Goal: Task Accomplishment & Management: Manage account settings

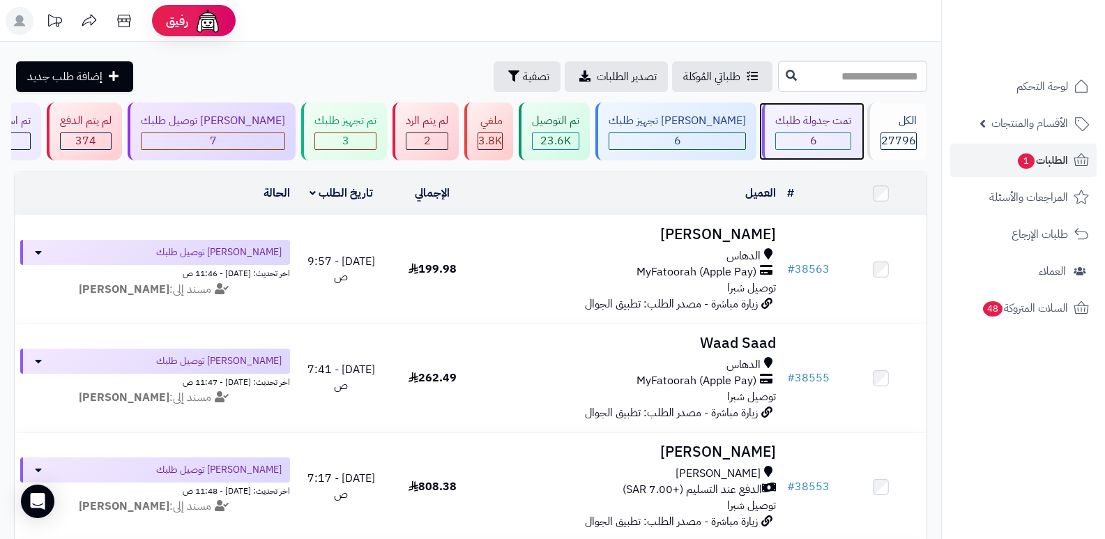
click at [793, 131] on div "تمت جدولة طلبك 6" at bounding box center [812, 132] width 100 height 58
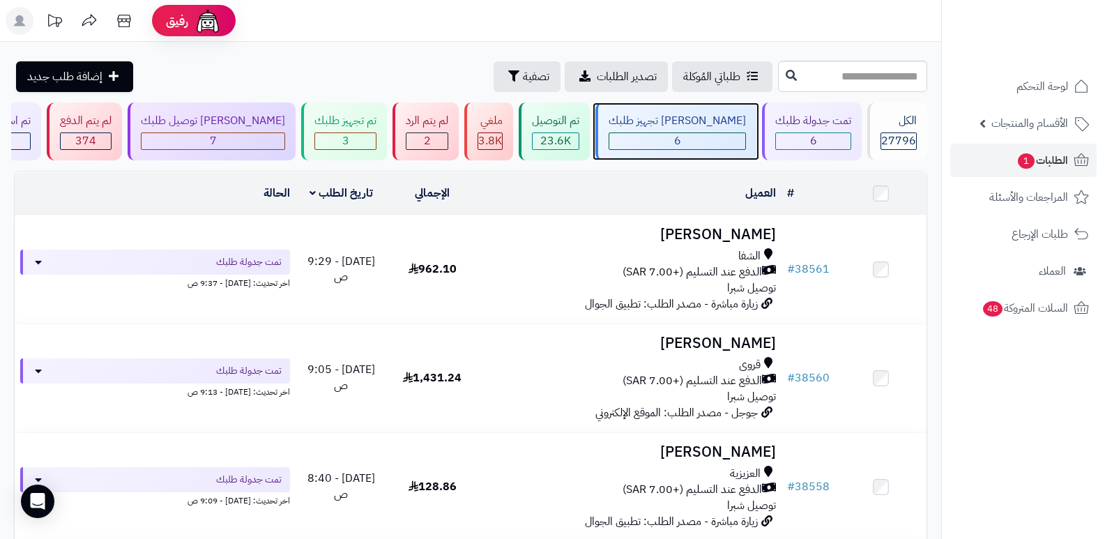
click at [718, 131] on div "[PERSON_NAME] تجهيز طلبك 6" at bounding box center [676, 132] width 161 height 58
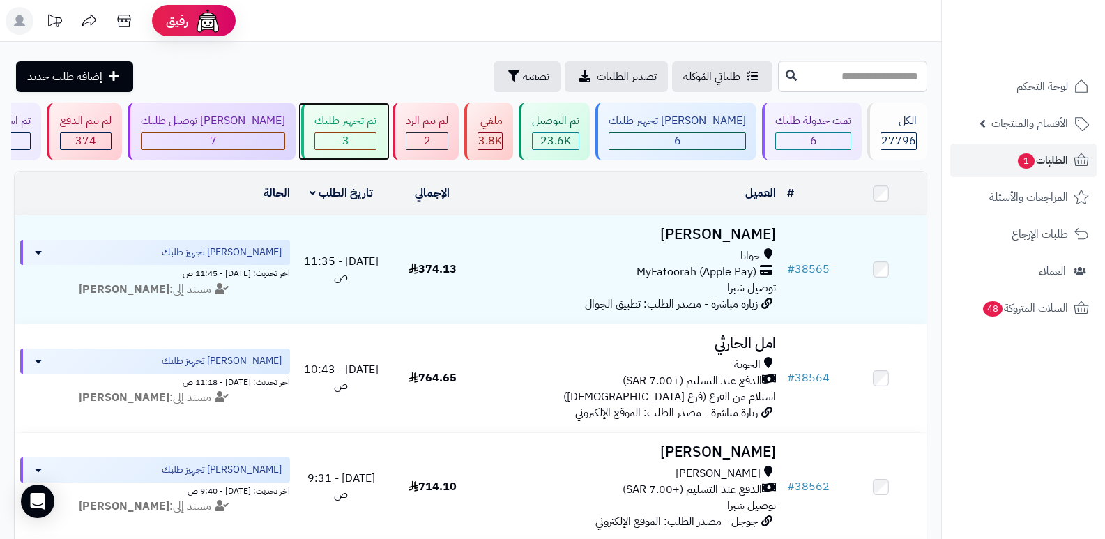
click at [353, 129] on div "تم تجهيز طلبك 3" at bounding box center [344, 132] width 86 height 58
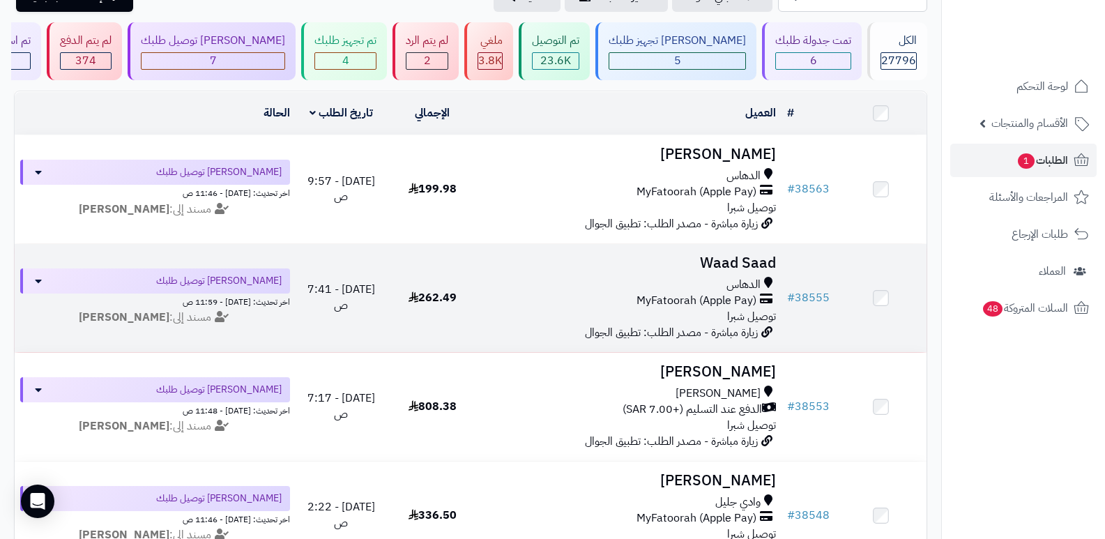
scroll to position [70, 0]
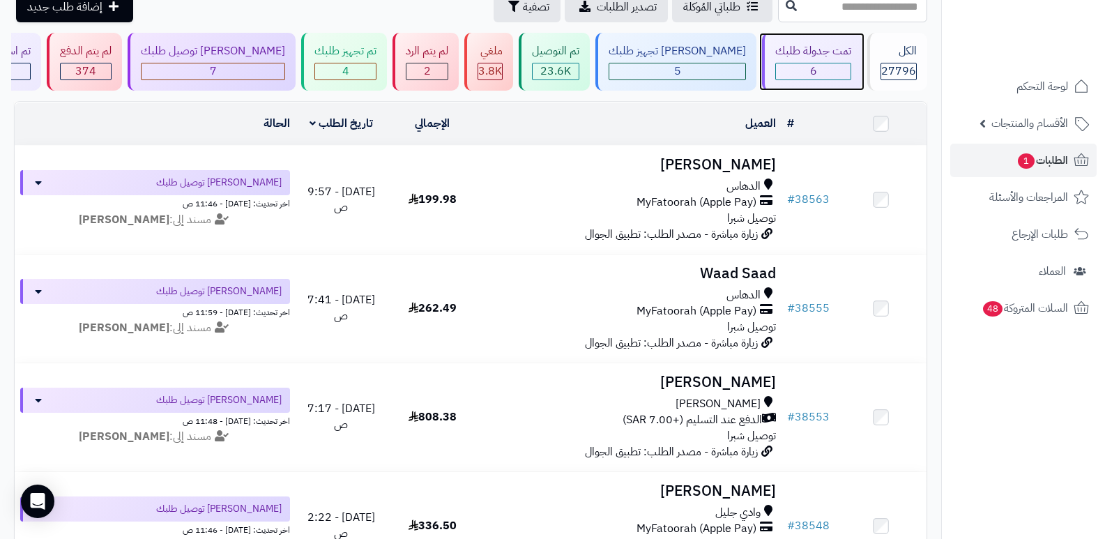
click at [815, 54] on div "تمت جدولة طلبك" at bounding box center [813, 51] width 76 height 16
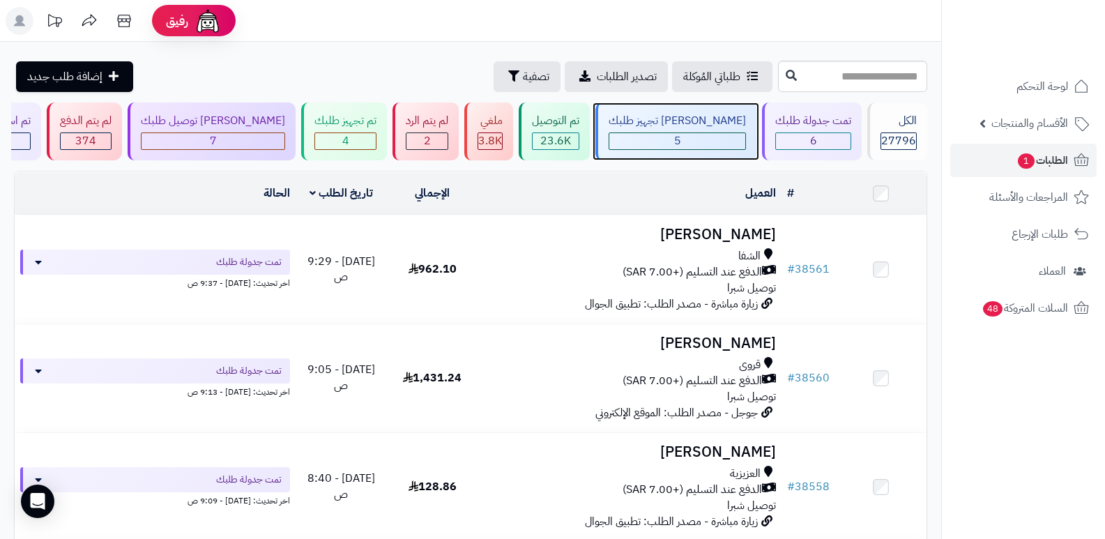
click at [719, 122] on div "[PERSON_NAME] تجهيز طلبك" at bounding box center [677, 121] width 137 height 16
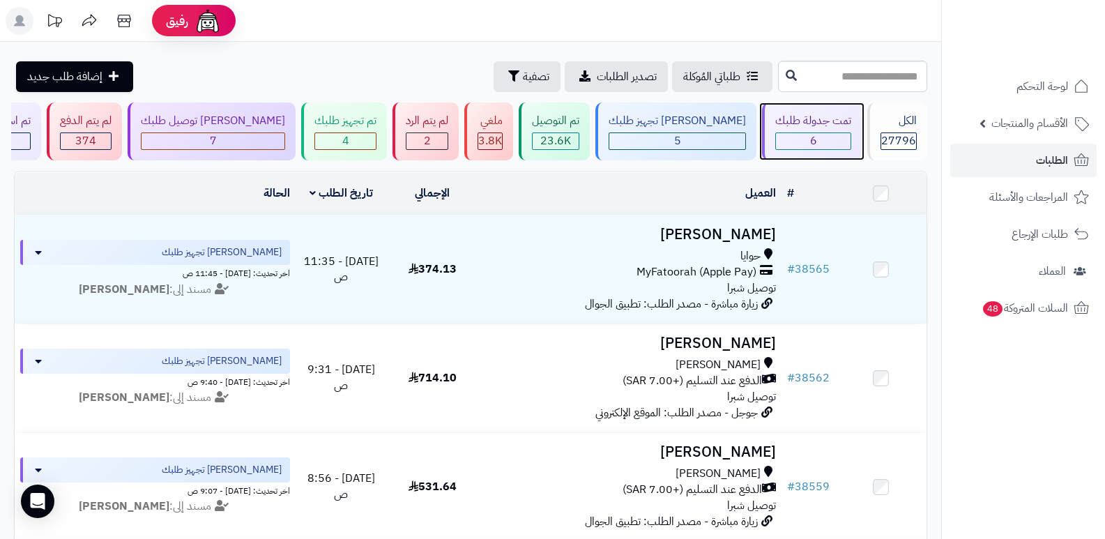
click at [826, 143] on div "6" at bounding box center [813, 141] width 75 height 16
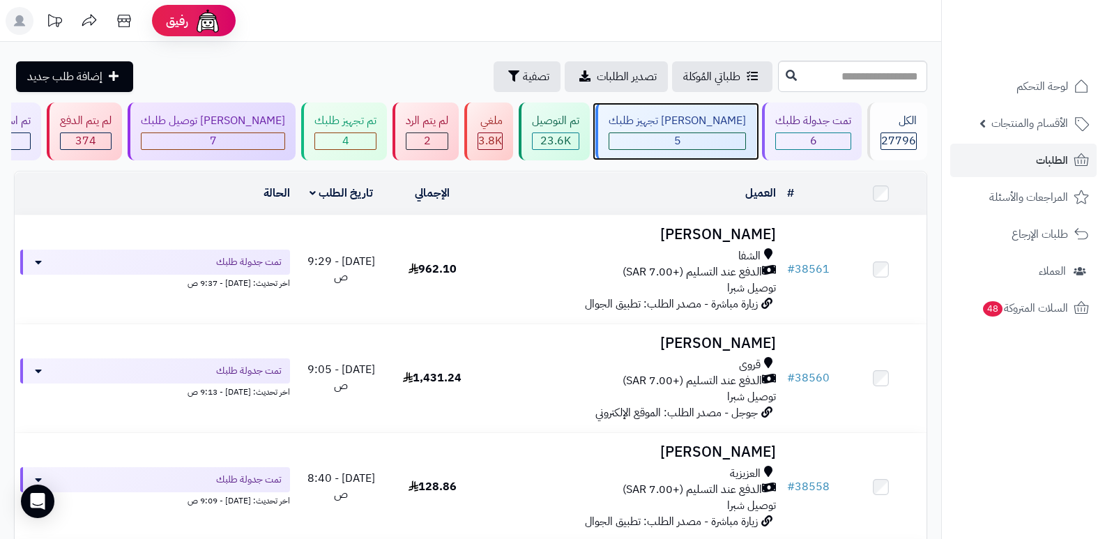
click at [702, 126] on div "[PERSON_NAME] تجهيز طلبك" at bounding box center [677, 121] width 137 height 16
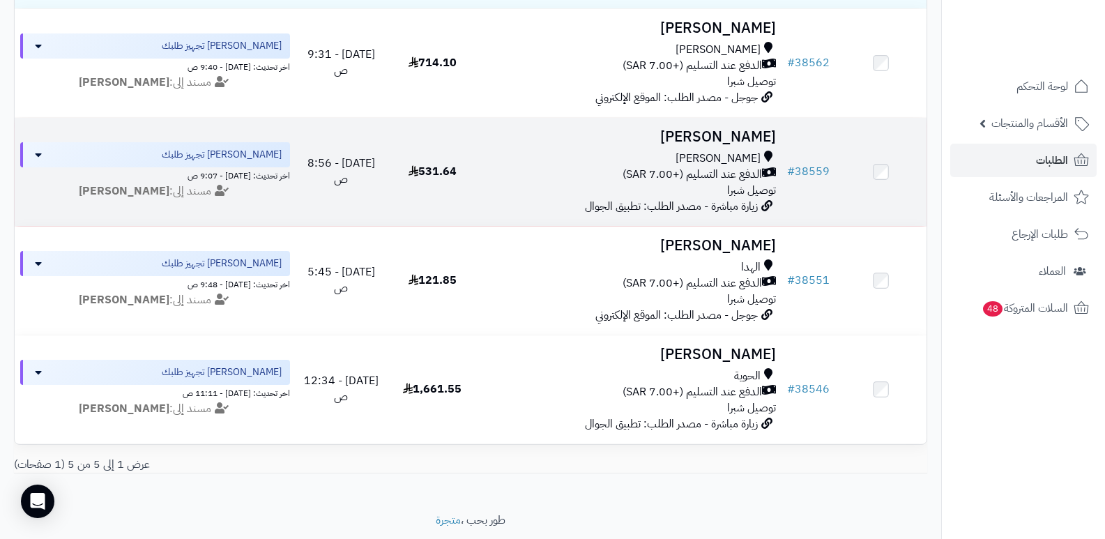
scroll to position [349, 0]
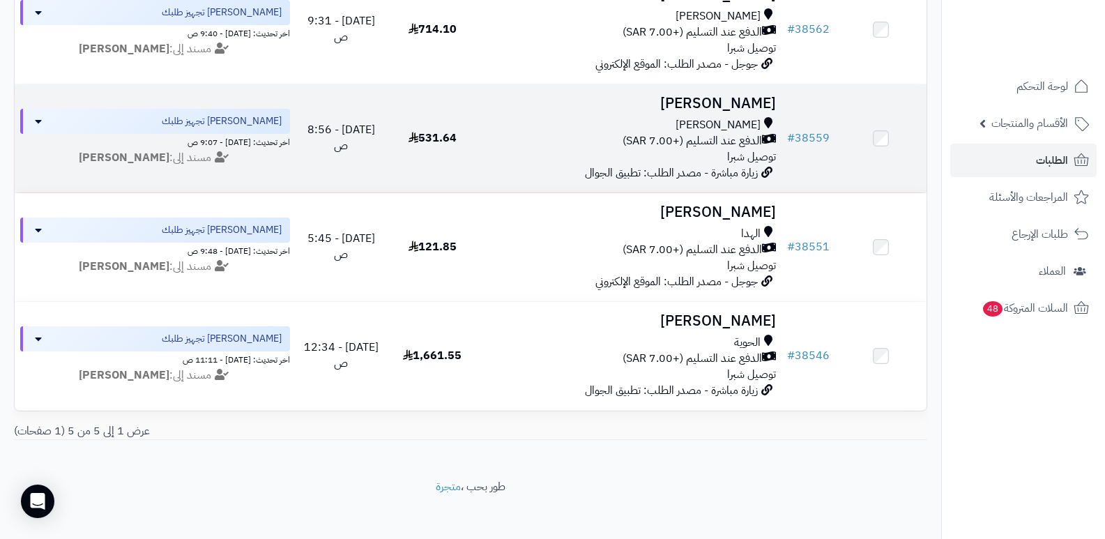
click at [751, 100] on h3 "[PERSON_NAME]" at bounding box center [630, 104] width 293 height 16
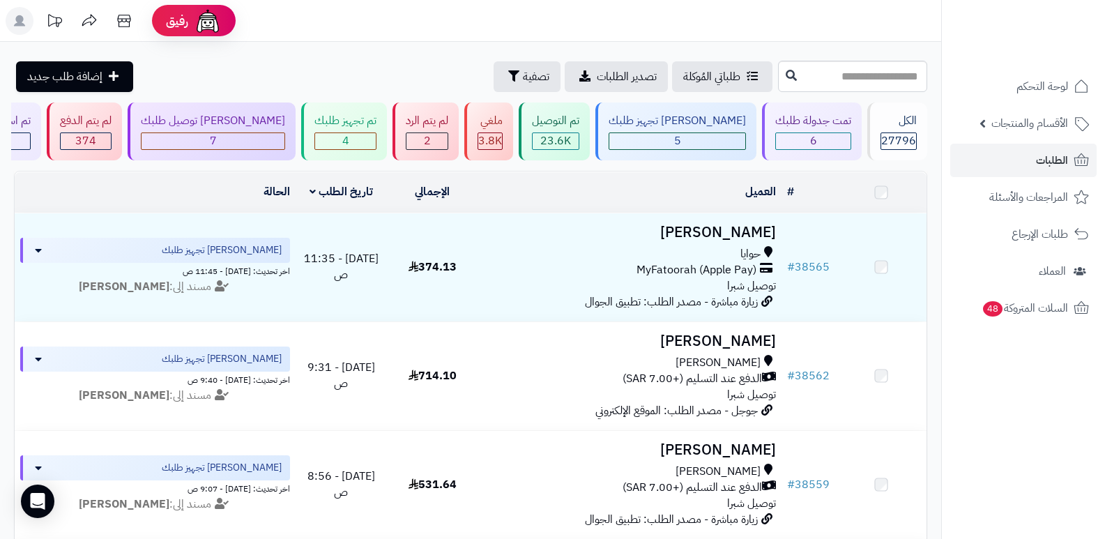
scroll to position [349, 0]
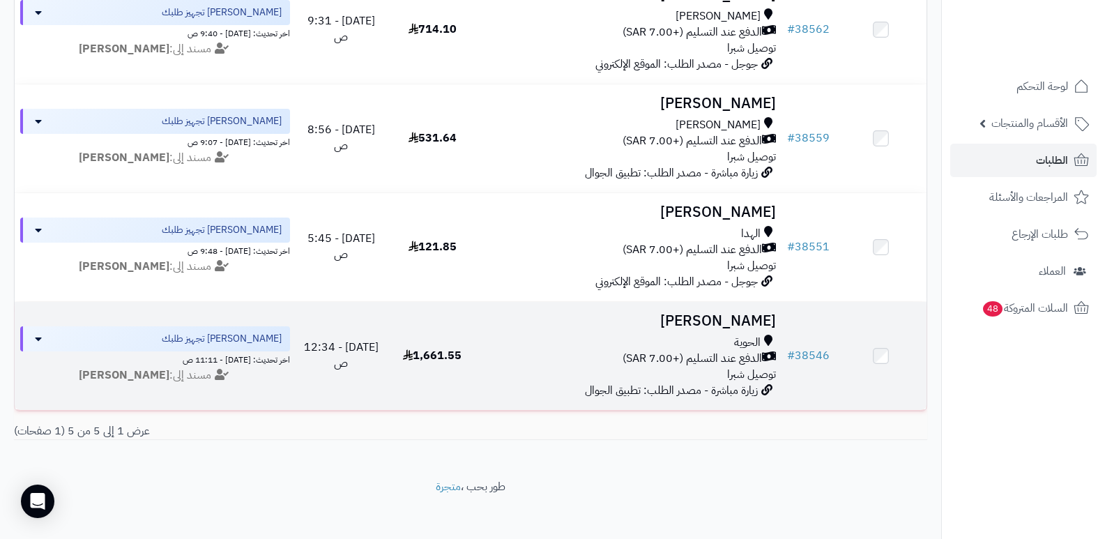
click at [745, 318] on h3 "[PERSON_NAME]" at bounding box center [630, 321] width 293 height 16
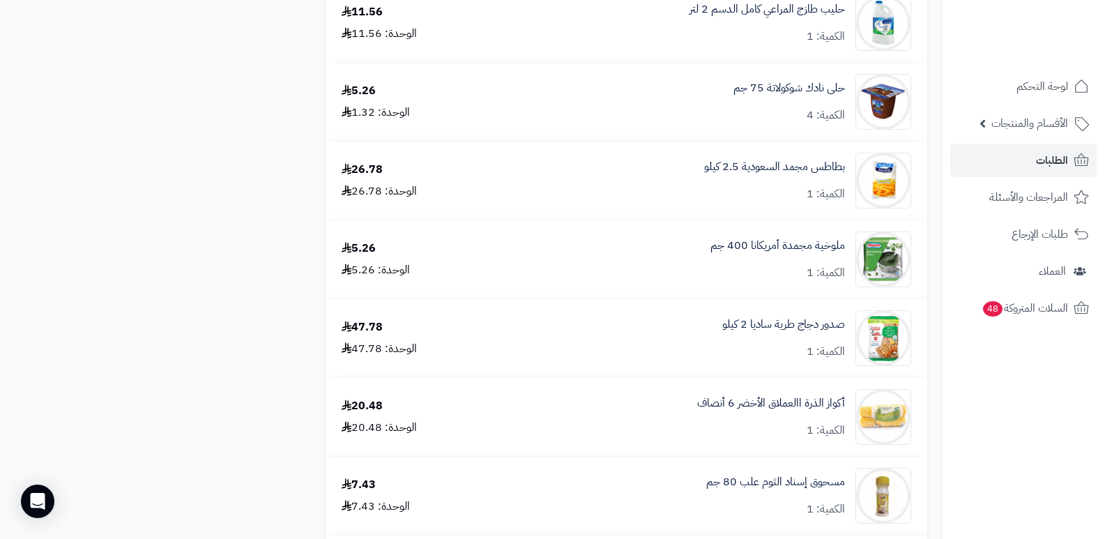
scroll to position [2510, 0]
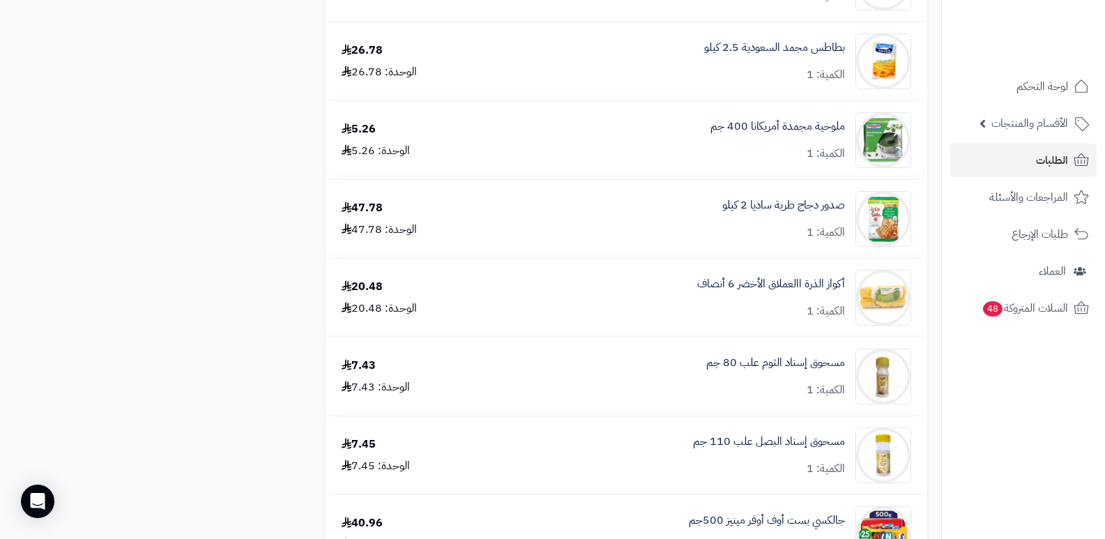
click at [1013, 464] on nav "لوحة التحكم الأقسام والمنتجات المنتجات الأقسام الماركات مواصفات المنتجات مواصفا…" at bounding box center [1023, 286] width 164 height 539
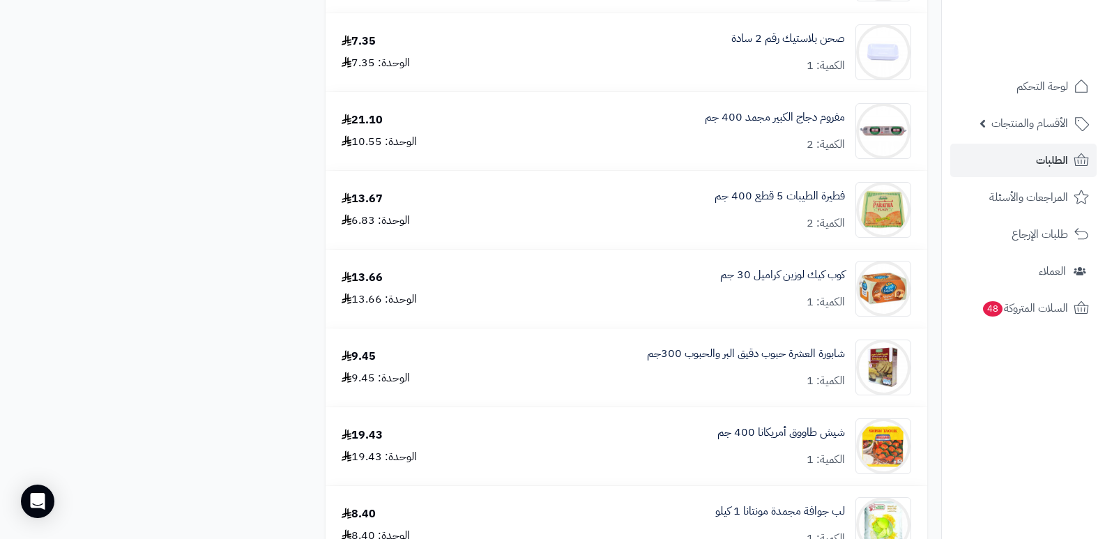
scroll to position [1116, 0]
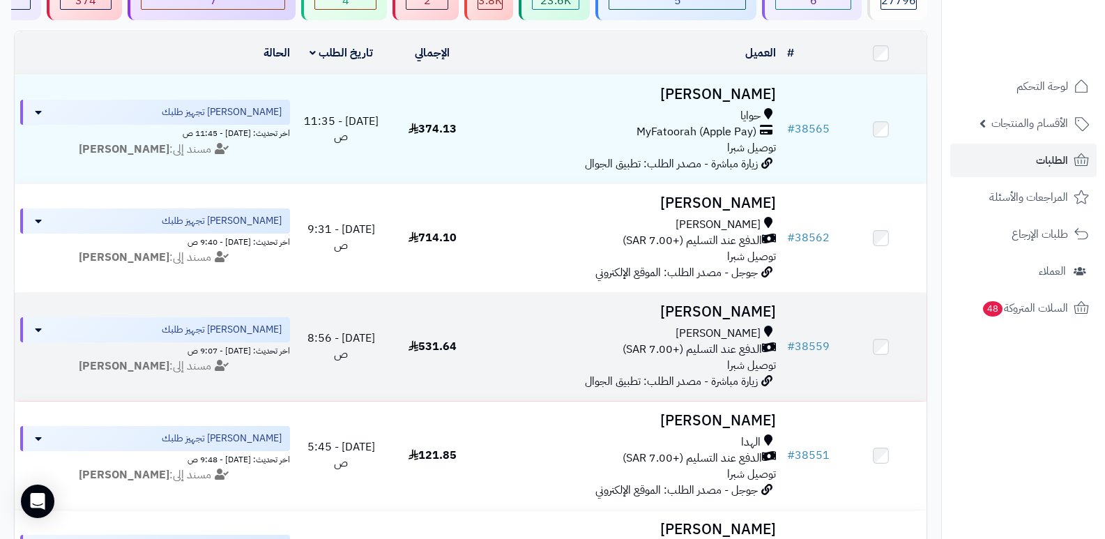
scroll to position [139, 0]
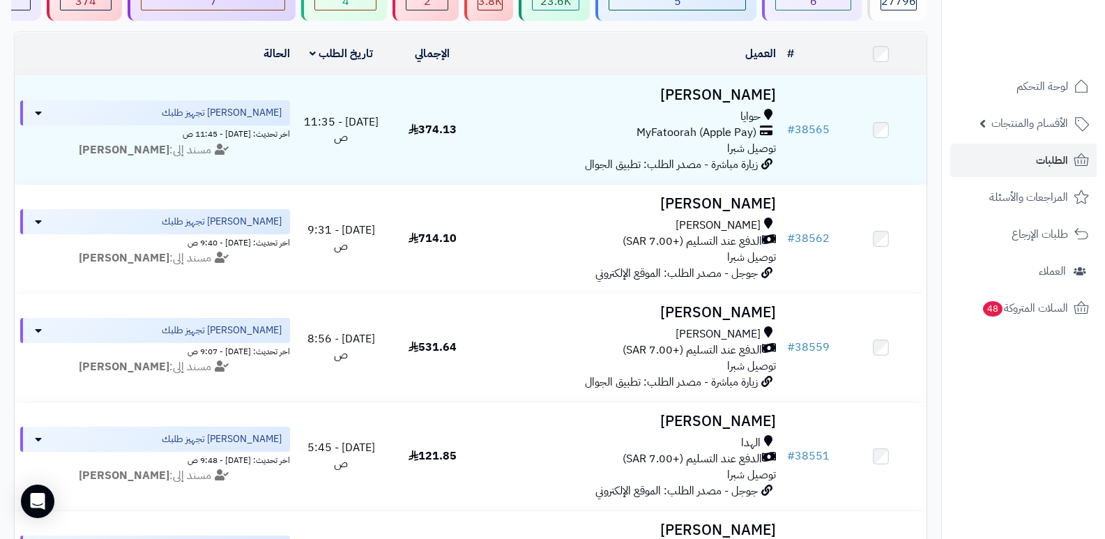
click at [1022, 427] on nav "لوحة التحكم الأقسام والمنتجات المنتجات الأقسام الماركات مواصفات المنتجات مواصفا…" at bounding box center [1023, 286] width 164 height 539
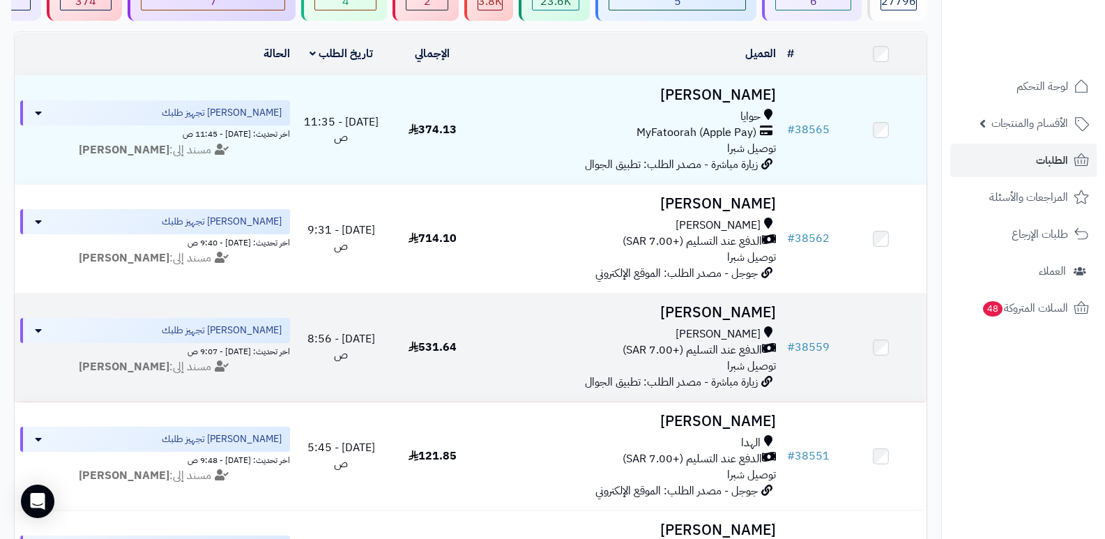
scroll to position [0, 0]
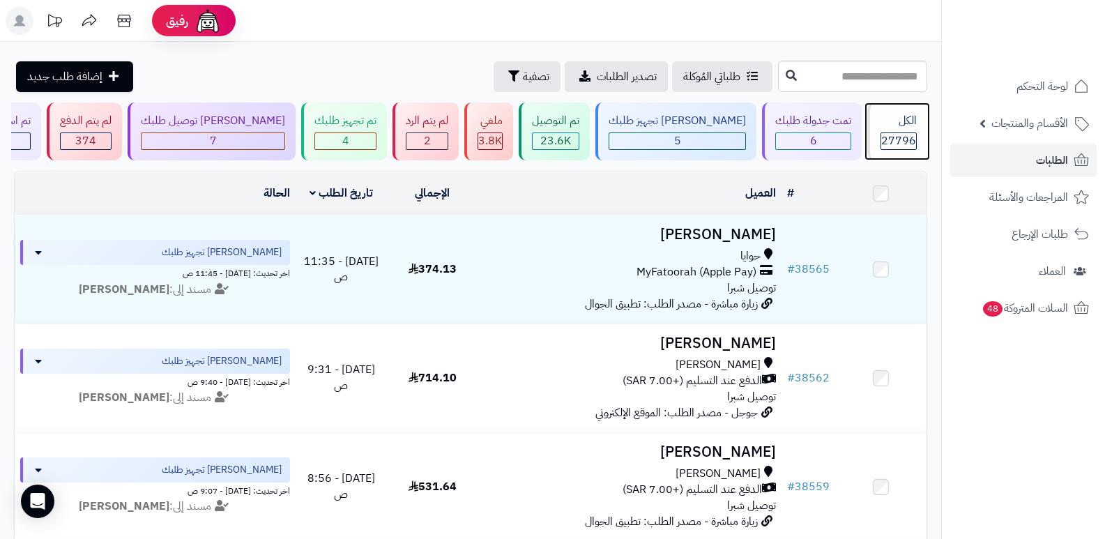
click at [912, 131] on div "الكل 27796" at bounding box center [897, 132] width 60 height 58
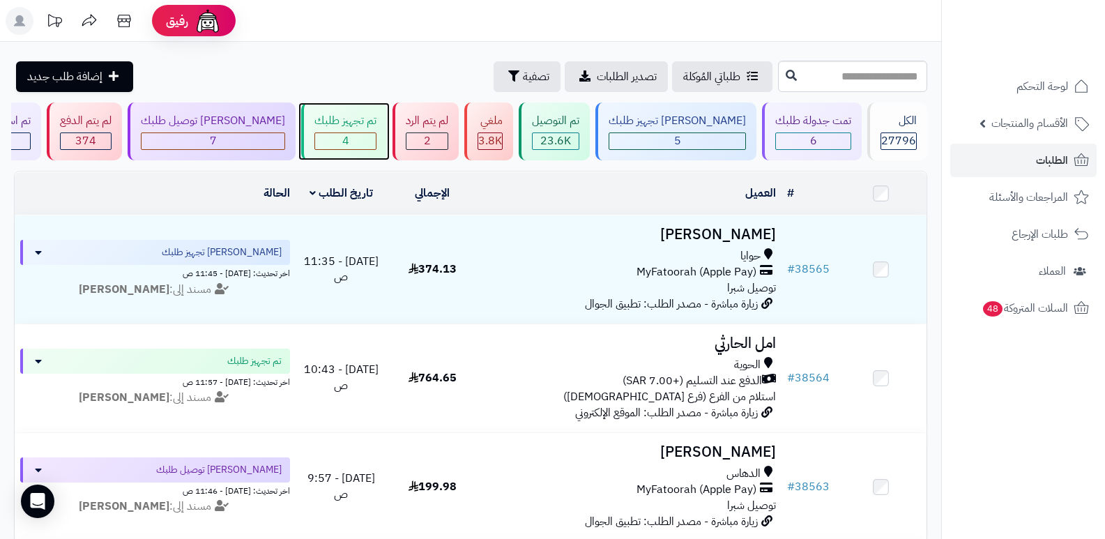
click at [373, 133] on div "4" at bounding box center [345, 141] width 61 height 16
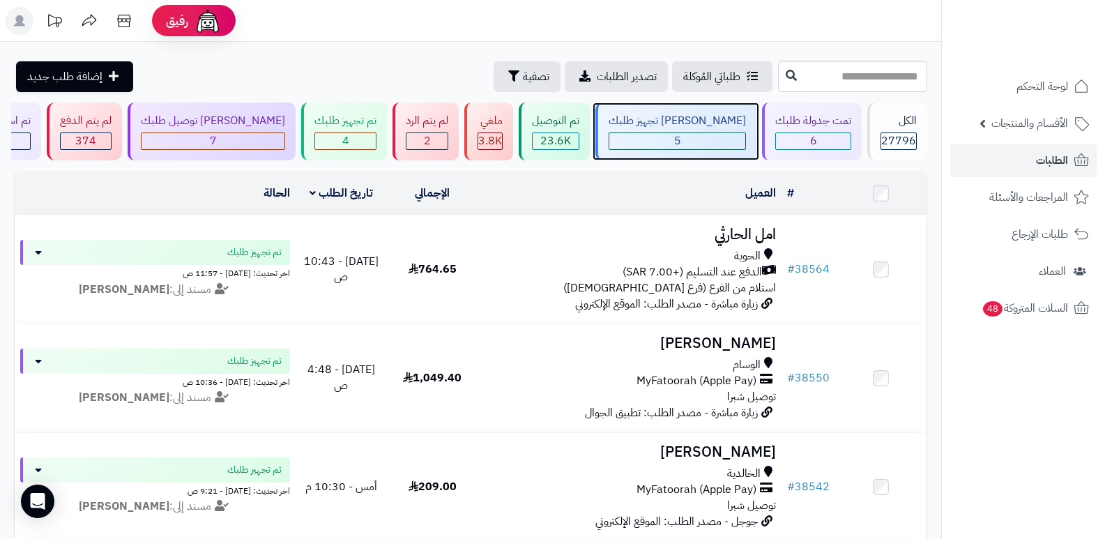
click at [692, 128] on div "[PERSON_NAME] تجهيز طلبك" at bounding box center [677, 121] width 137 height 16
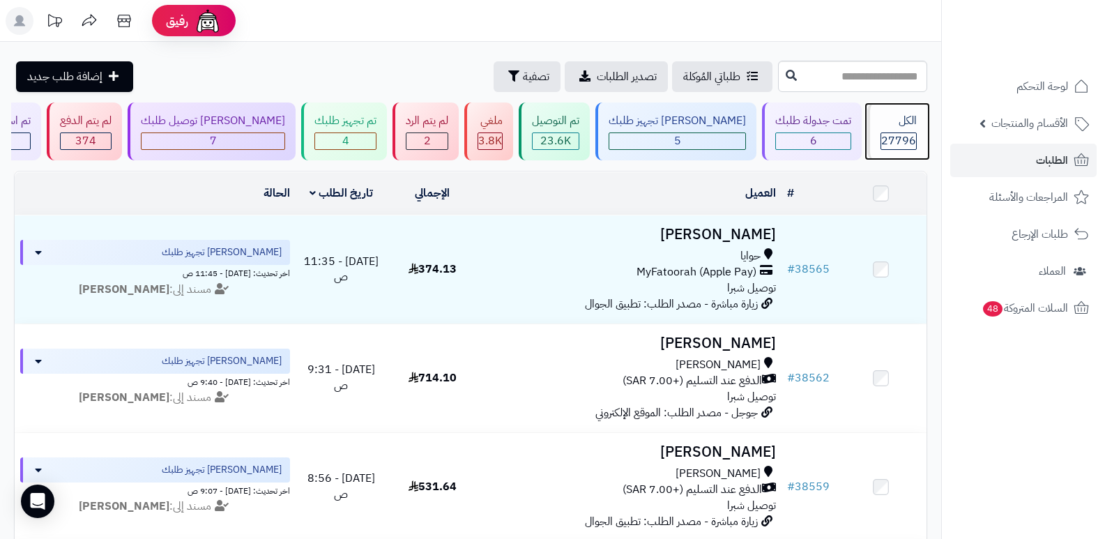
click at [900, 121] on div "الكل" at bounding box center [899, 121] width 36 height 16
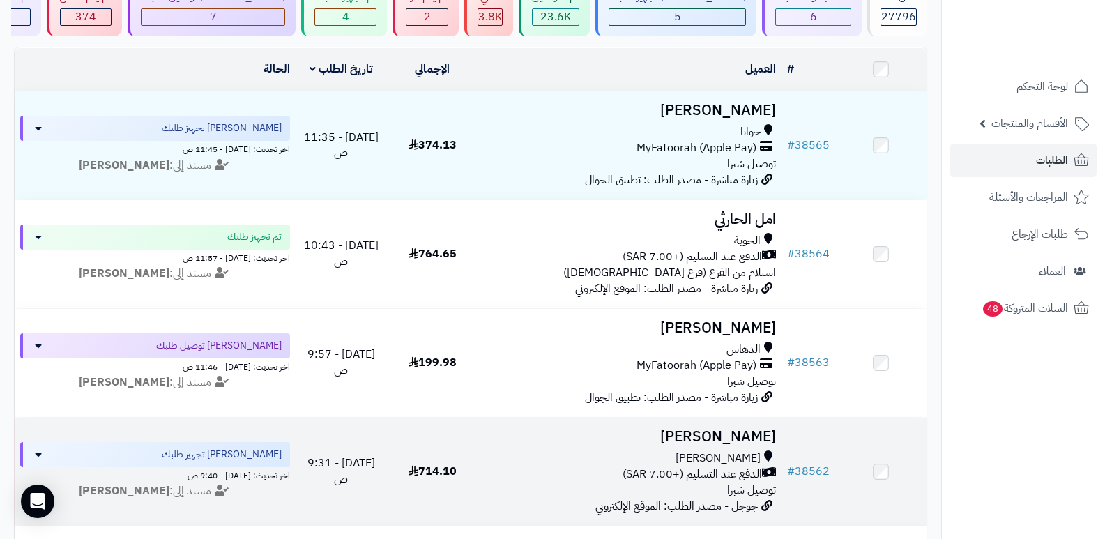
scroll to position [139, 0]
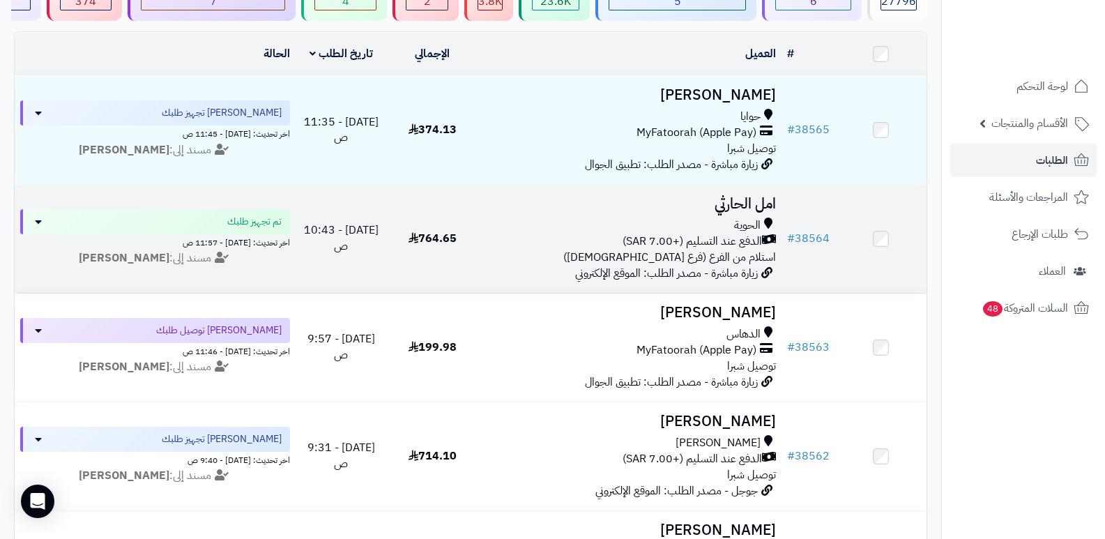
click at [750, 205] on h3 "امل الحارثي" at bounding box center [630, 204] width 293 height 16
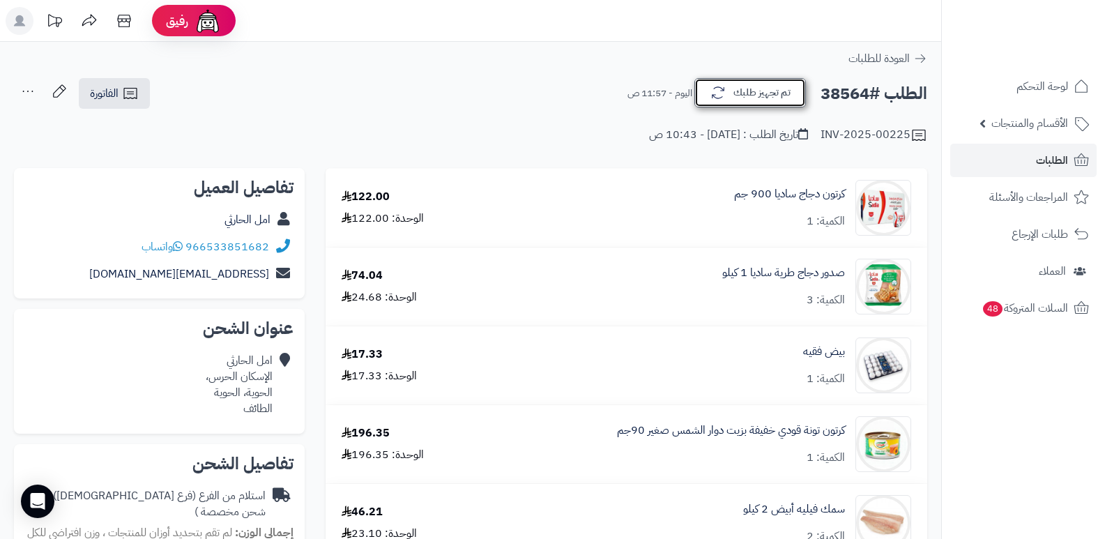
click at [763, 91] on button "تم تجهيز طلبك" at bounding box center [751, 92] width 112 height 29
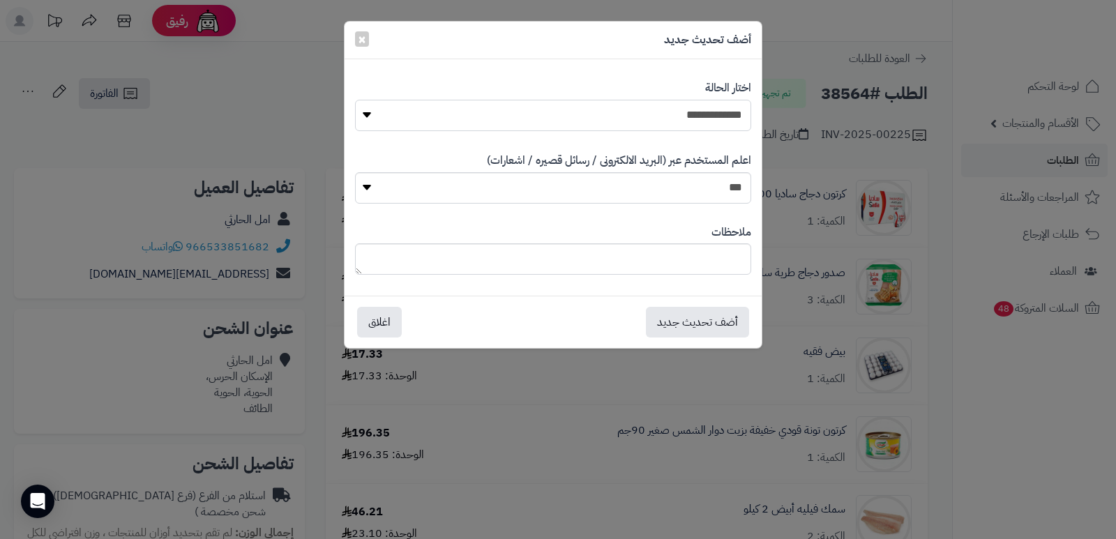
click at [705, 126] on select "**********" at bounding box center [553, 115] width 396 height 31
select select "*"
click at [355, 100] on select "**********" at bounding box center [553, 115] width 396 height 31
click at [728, 257] on textarea at bounding box center [553, 258] width 396 height 31
type textarea "**********"
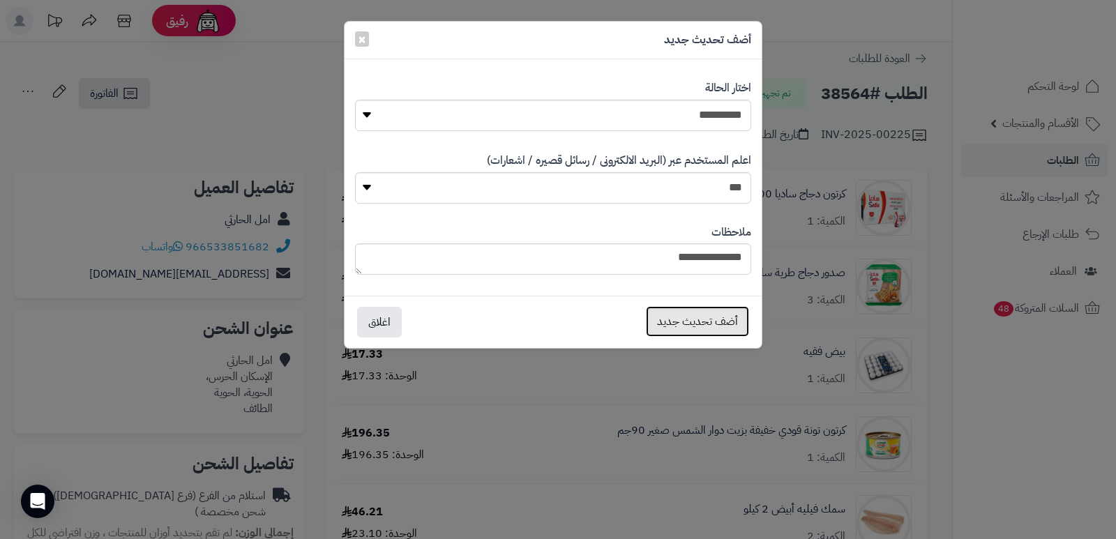
click at [676, 321] on button "أضف تحديث جديد" at bounding box center [697, 321] width 103 height 31
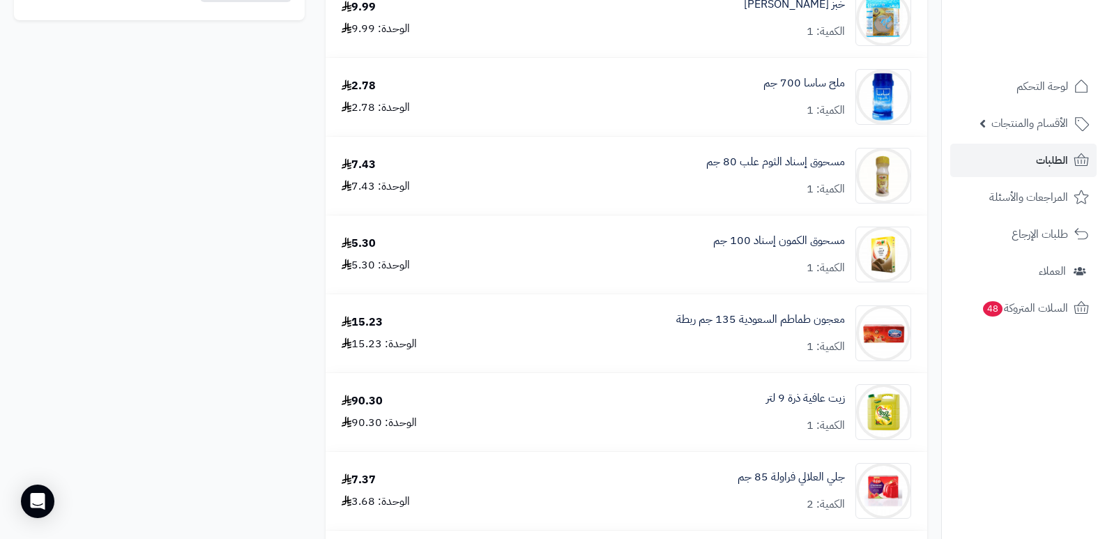
scroll to position [767, 0]
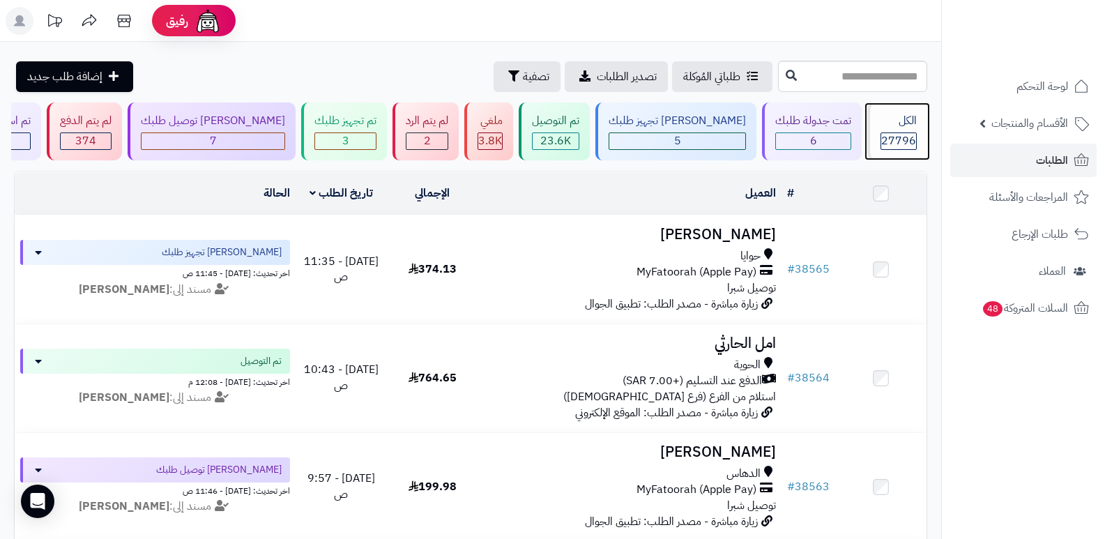
click at [902, 123] on div "الكل" at bounding box center [899, 121] width 36 height 16
